Goal: Browse casually

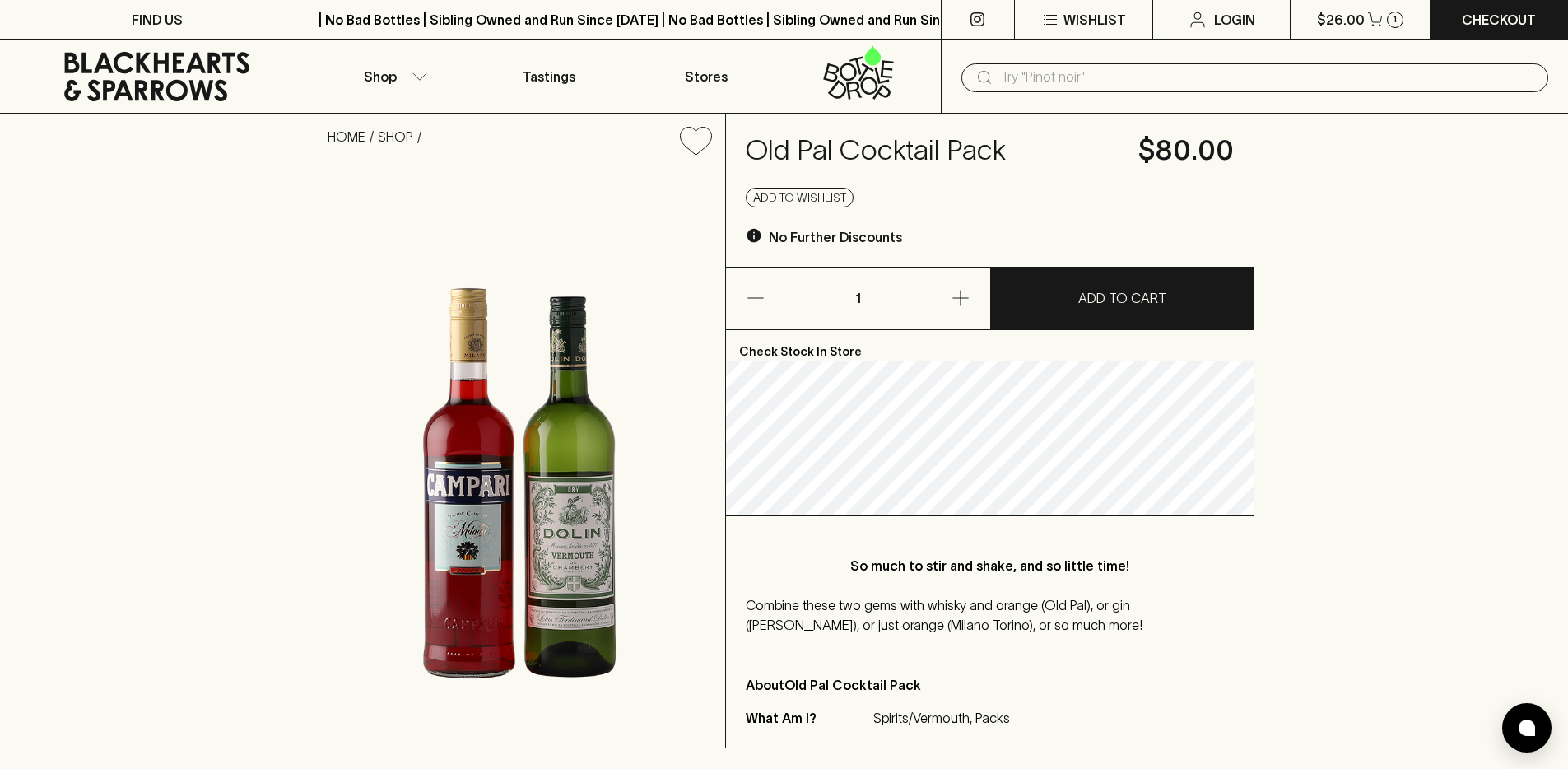
click at [194, 83] on icon at bounding box center [157, 76] width 289 height 49
click at [181, 92] on icon at bounding box center [157, 76] width 289 height 49
